Goal: Task Accomplishment & Management: Use online tool/utility

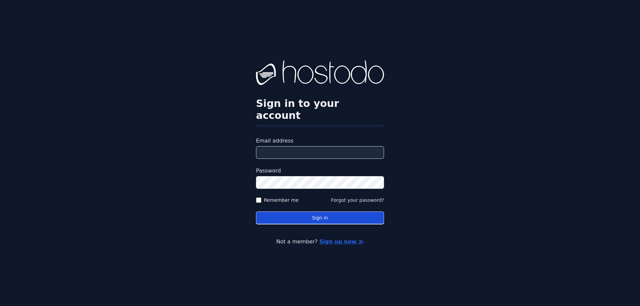
type input "**********"
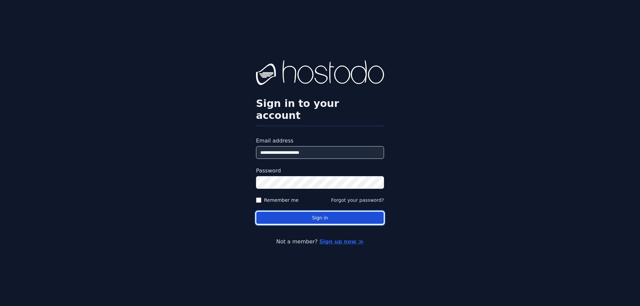
click at [286, 212] on button "Sign in" at bounding box center [320, 218] width 128 height 13
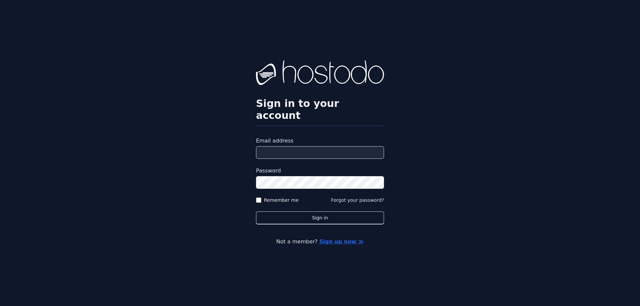
type input "**********"
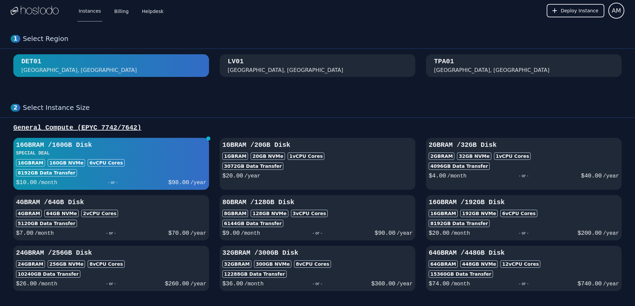
click at [163, 157] on div "16GB RAM / 160 GB Disk SPECIAL DEAL 16GB RAM 160 GB NVMe 6 vCPU Cores 8192 GB D…" at bounding box center [111, 164] width 196 height 47
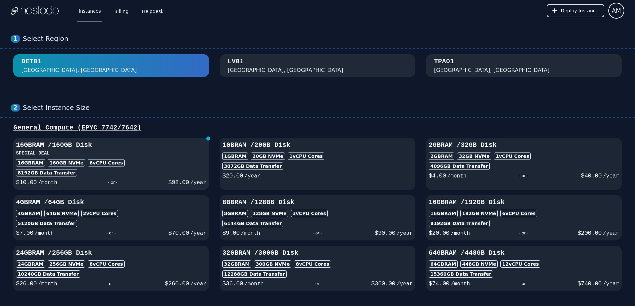
click at [153, 163] on div "16GB RAM 160 GB NVMe 6 vCPU Cores" at bounding box center [111, 162] width 190 height 7
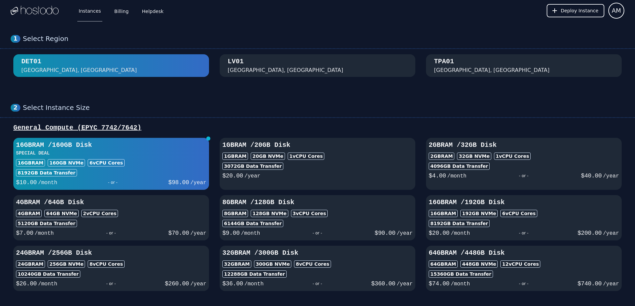
click at [280, 67] on div "[GEOGRAPHIC_DATA], [GEOGRAPHIC_DATA]" at bounding box center [318, 65] width 180 height 17
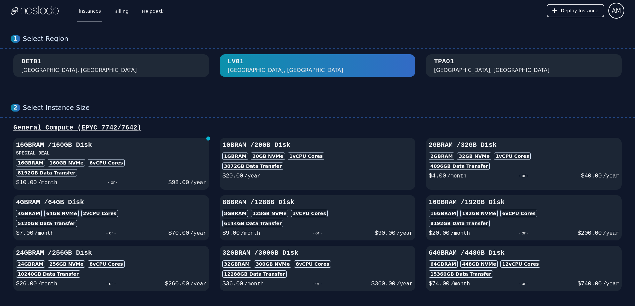
click at [441, 70] on div "[GEOGRAPHIC_DATA], [GEOGRAPHIC_DATA]" at bounding box center [492, 70] width 116 height 8
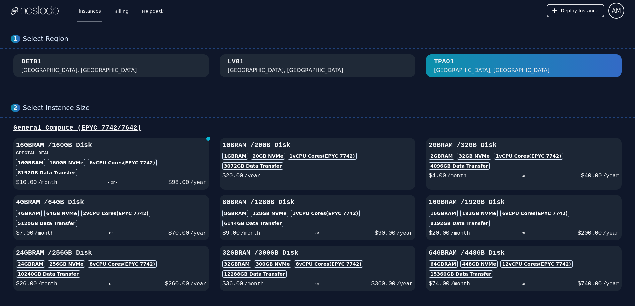
click at [181, 67] on div "DET01 [GEOGRAPHIC_DATA], [GEOGRAPHIC_DATA]" at bounding box center [111, 65] width 180 height 17
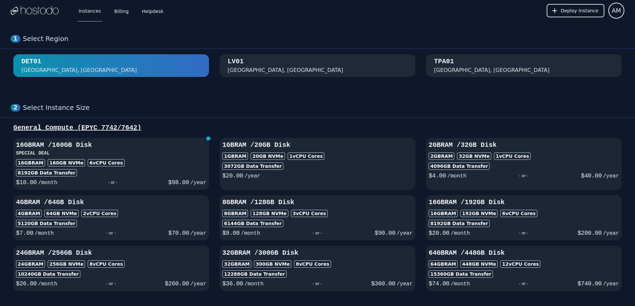
click at [294, 66] on div "[GEOGRAPHIC_DATA], [GEOGRAPHIC_DATA]" at bounding box center [318, 65] width 180 height 17
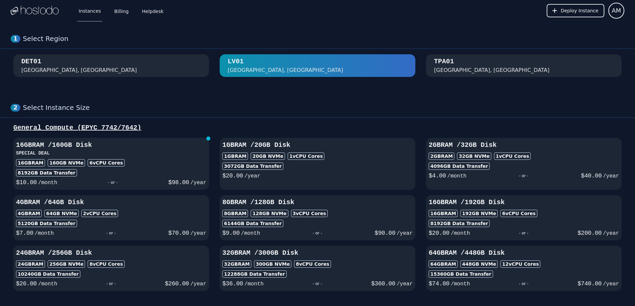
click at [485, 59] on div "TPA01 [GEOGRAPHIC_DATA], [GEOGRAPHIC_DATA]" at bounding box center [524, 65] width 180 height 17
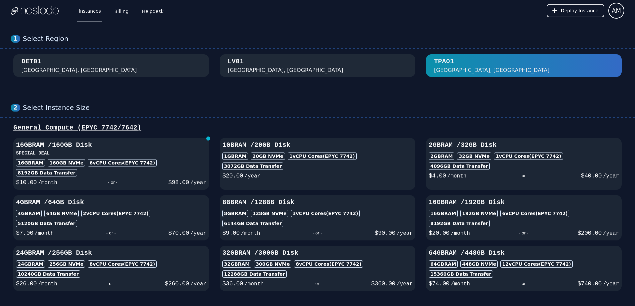
click at [181, 66] on div "DET01 [GEOGRAPHIC_DATA], [GEOGRAPHIC_DATA]" at bounding box center [111, 65] width 180 height 17
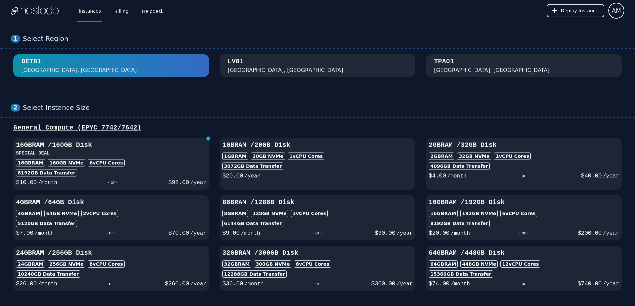
click at [495, 61] on div "TPA01 [GEOGRAPHIC_DATA], [GEOGRAPHIC_DATA]" at bounding box center [524, 65] width 180 height 17
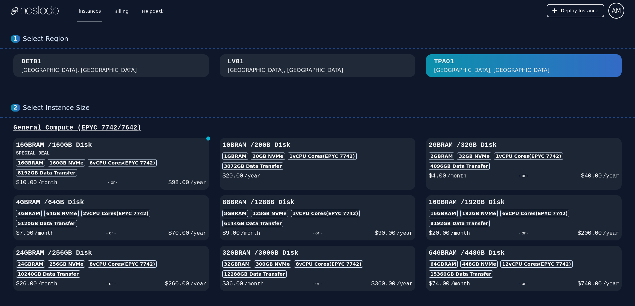
click at [282, 62] on div "[GEOGRAPHIC_DATA], [GEOGRAPHIC_DATA]" at bounding box center [318, 65] width 180 height 17
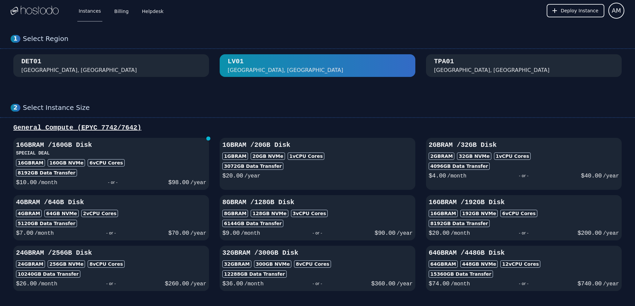
click at [174, 66] on div "DET01 [GEOGRAPHIC_DATA], [GEOGRAPHIC_DATA]" at bounding box center [111, 65] width 180 height 17
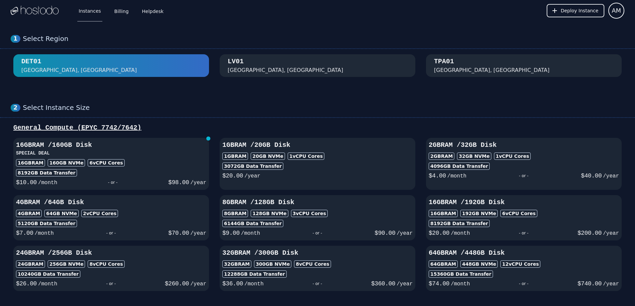
click at [251, 56] on button "[GEOGRAPHIC_DATA], [GEOGRAPHIC_DATA]" at bounding box center [318, 65] width 196 height 23
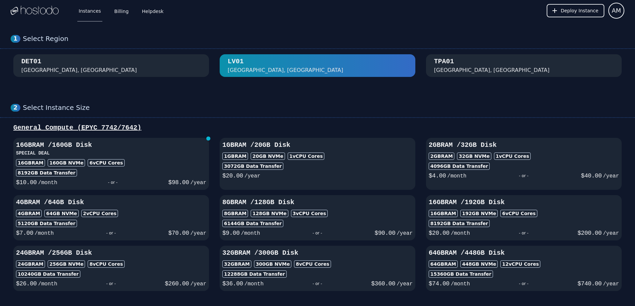
click at [171, 54] on div "1 Select Region [GEOGRAPHIC_DATA]" at bounding box center [317, 55] width 635 height 69
